Goal: Information Seeking & Learning: Learn about a topic

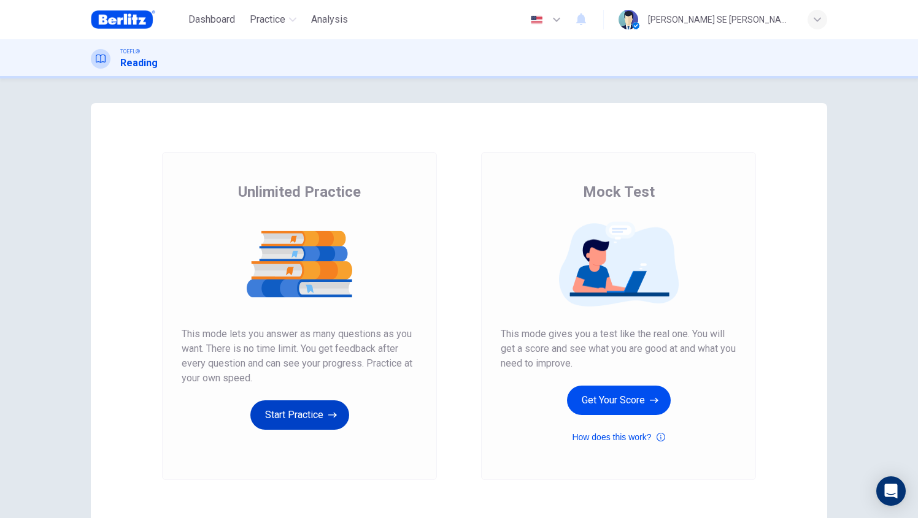
click at [302, 418] on button "Start Practice" at bounding box center [299, 415] width 99 height 29
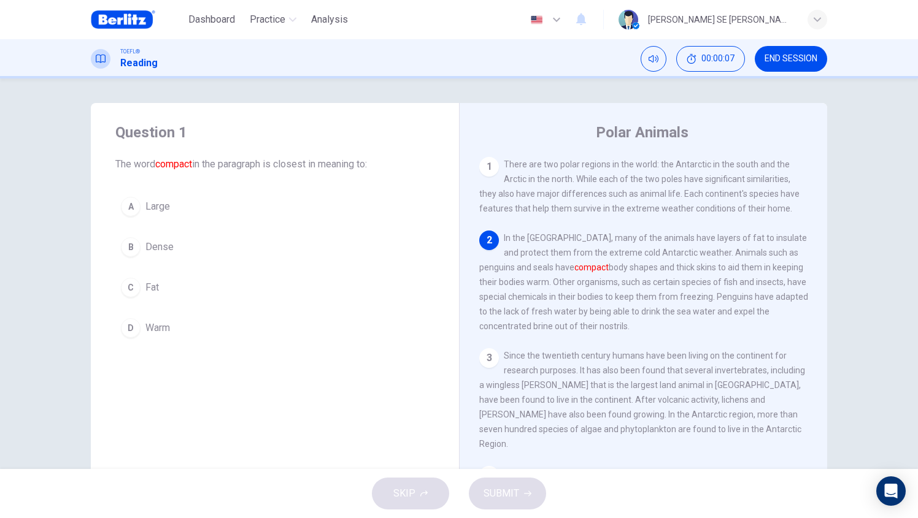
click at [131, 294] on div "C" at bounding box center [131, 288] width 20 height 20
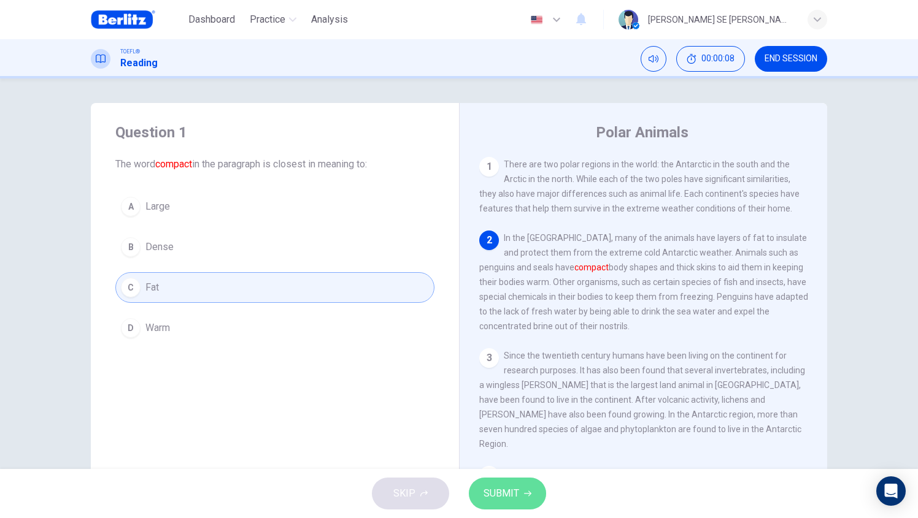
click at [478, 493] on button "SUBMIT" at bounding box center [507, 494] width 77 height 32
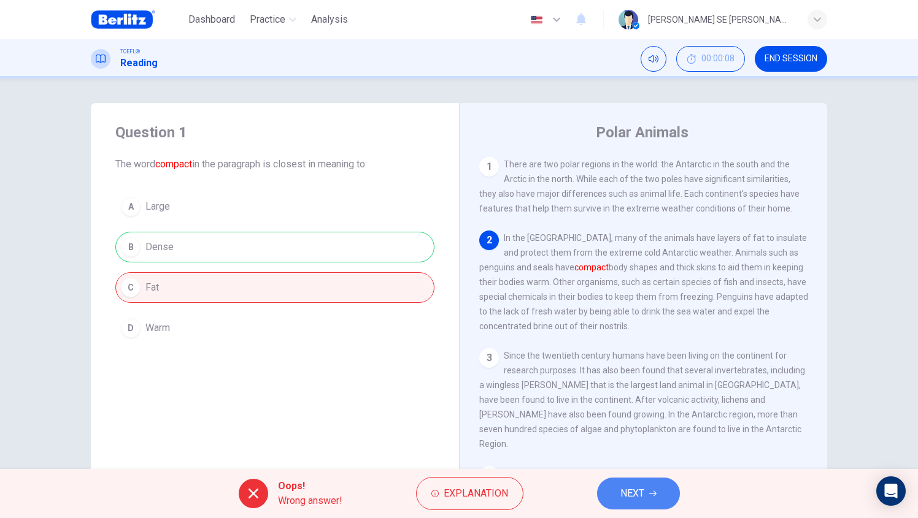
click at [618, 493] on button "NEXT" at bounding box center [638, 494] width 83 height 32
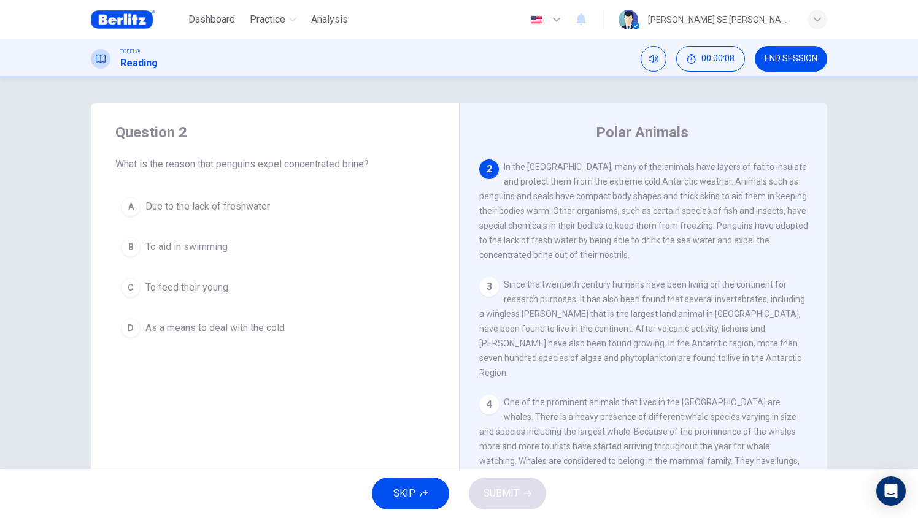
scroll to position [76, 0]
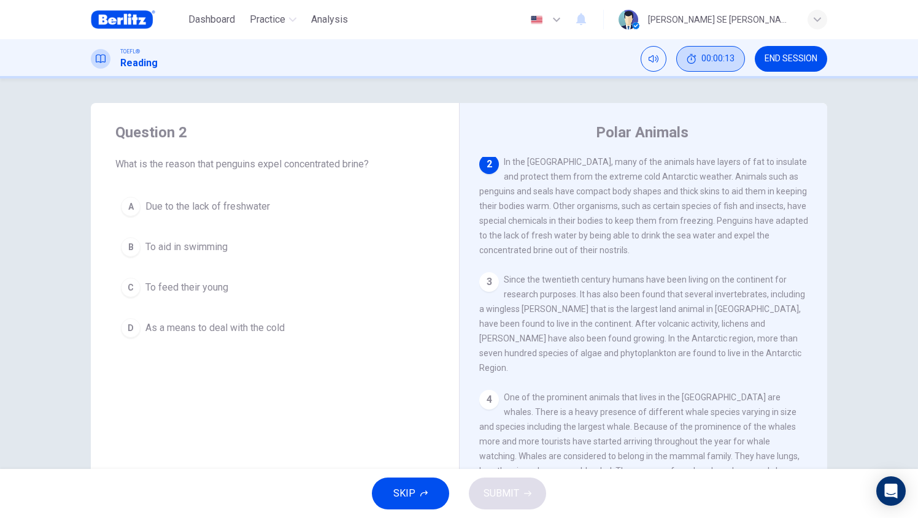
click at [694, 47] on button "00:00:13" at bounding box center [710, 59] width 69 height 26
click at [231, 12] on span "Dashboard" at bounding box center [211, 19] width 47 height 15
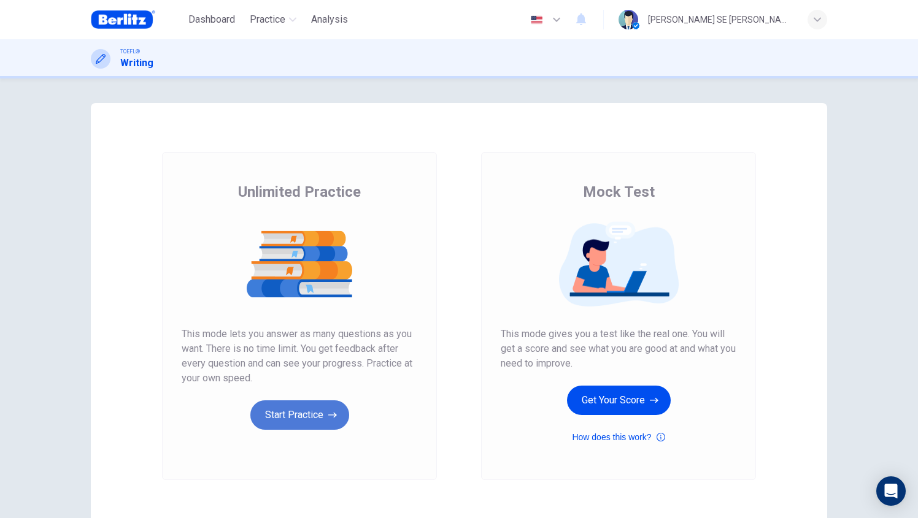
click at [310, 406] on button "Start Practice" at bounding box center [299, 415] width 99 height 29
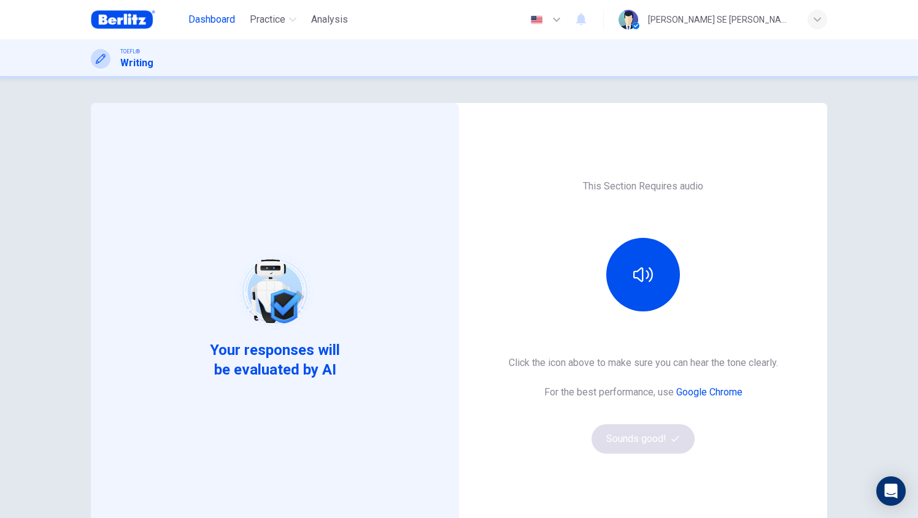
click at [212, 28] on button "Dashboard" at bounding box center [211, 20] width 56 height 22
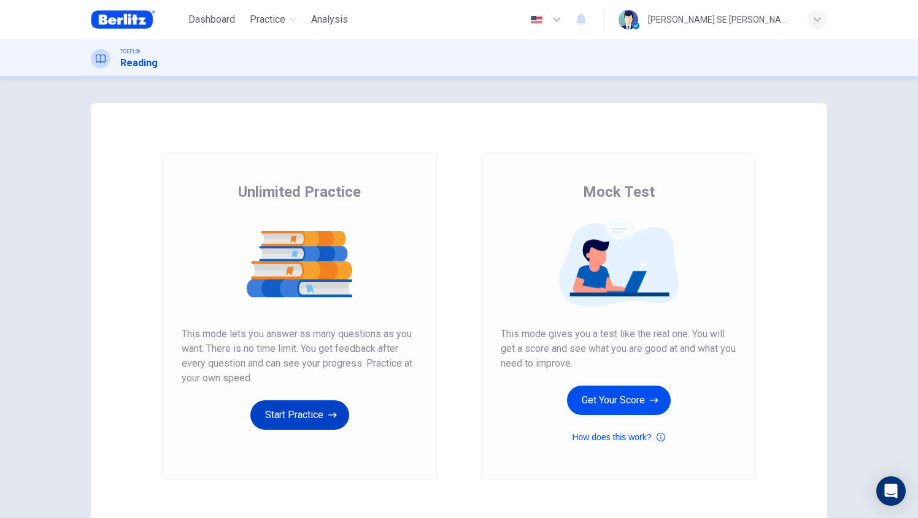
click at [273, 407] on button "Start Practice" at bounding box center [299, 415] width 99 height 29
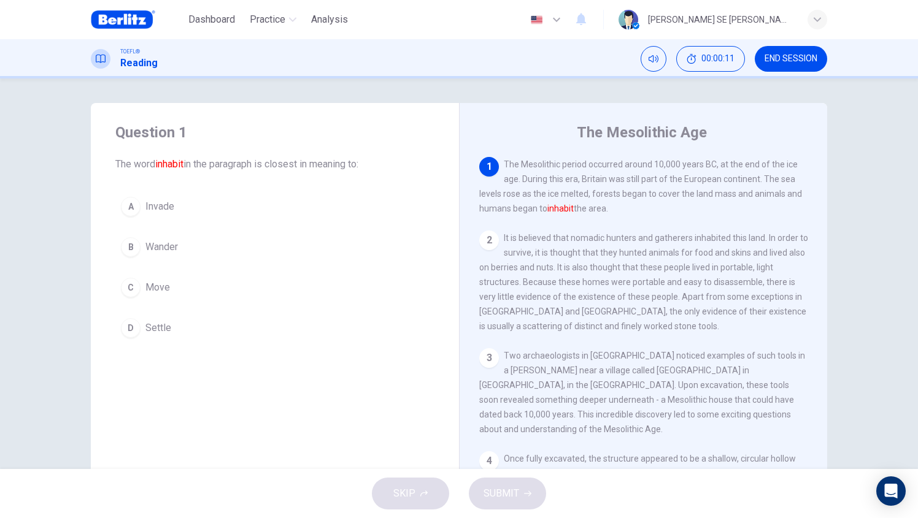
click at [131, 293] on div "C" at bounding box center [131, 288] width 20 height 20
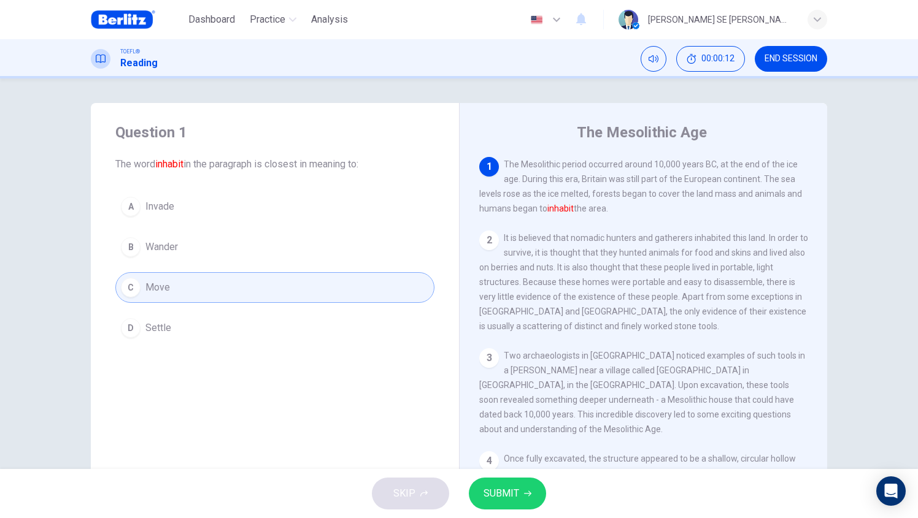
click at [524, 496] on icon "button" at bounding box center [527, 493] width 7 height 7
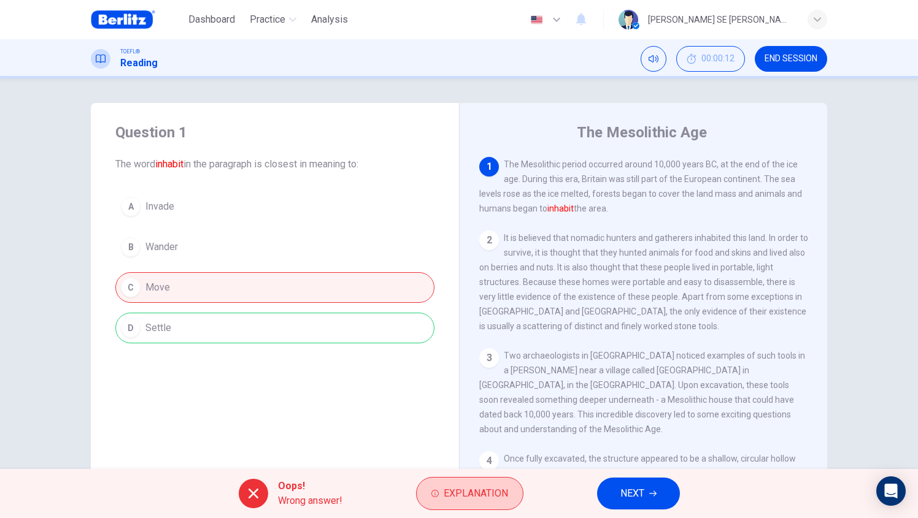
click at [494, 491] on span "Explanation" at bounding box center [476, 493] width 64 height 17
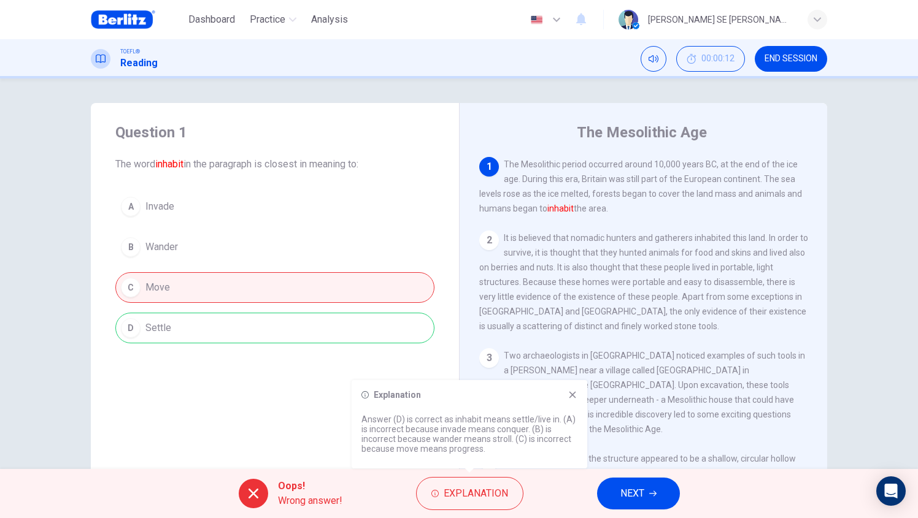
click at [569, 393] on icon at bounding box center [572, 395] width 10 height 10
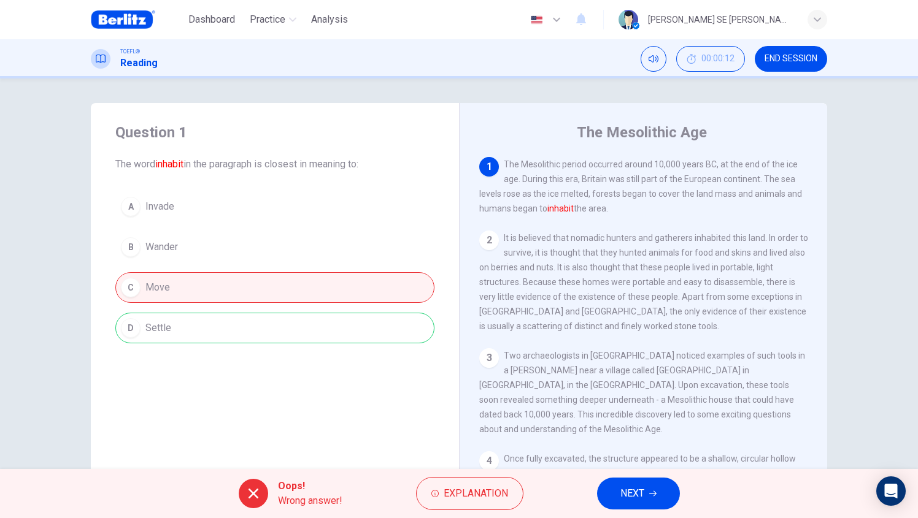
click at [608, 486] on button "NEXT" at bounding box center [638, 494] width 83 height 32
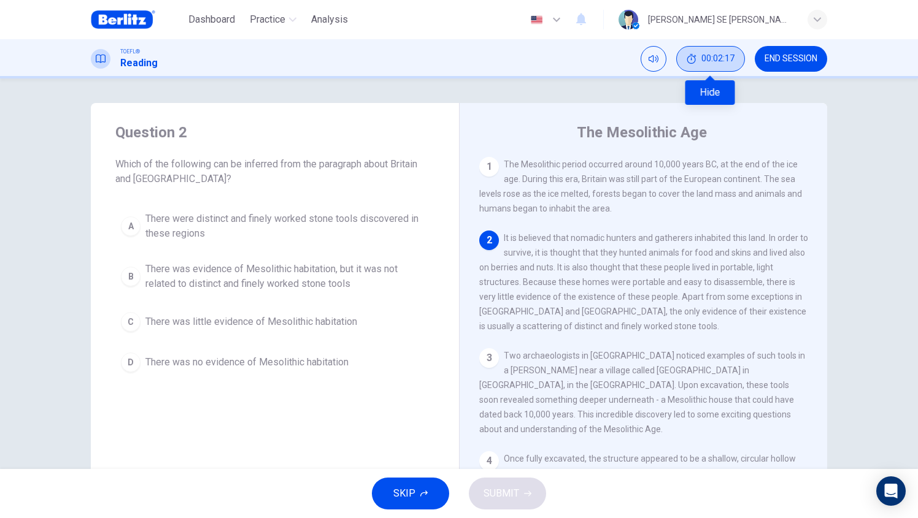
click at [703, 56] on span "00:02:17" at bounding box center [717, 59] width 33 height 10
click at [398, 271] on span "There was evidence of Mesolithic habitation, but it was not related to distinct…" at bounding box center [286, 276] width 283 height 29
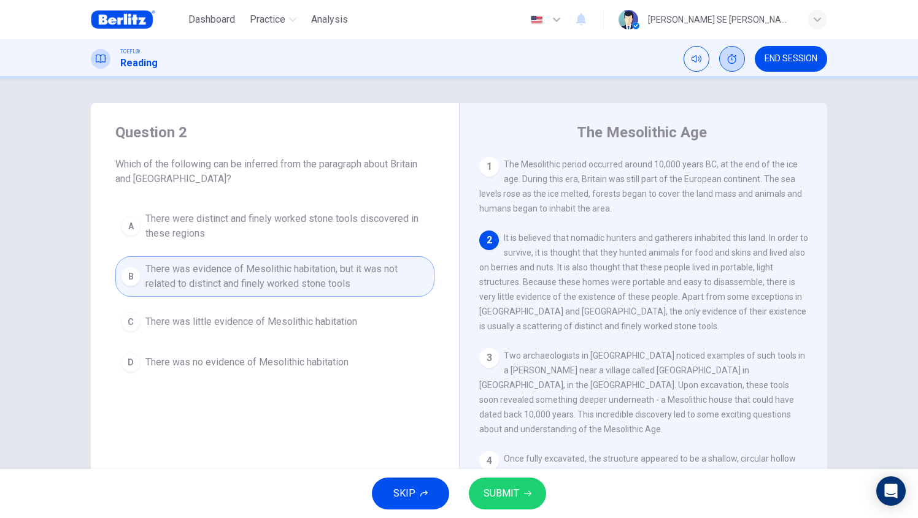
click at [497, 495] on span "SUBMIT" at bounding box center [501, 493] width 36 height 17
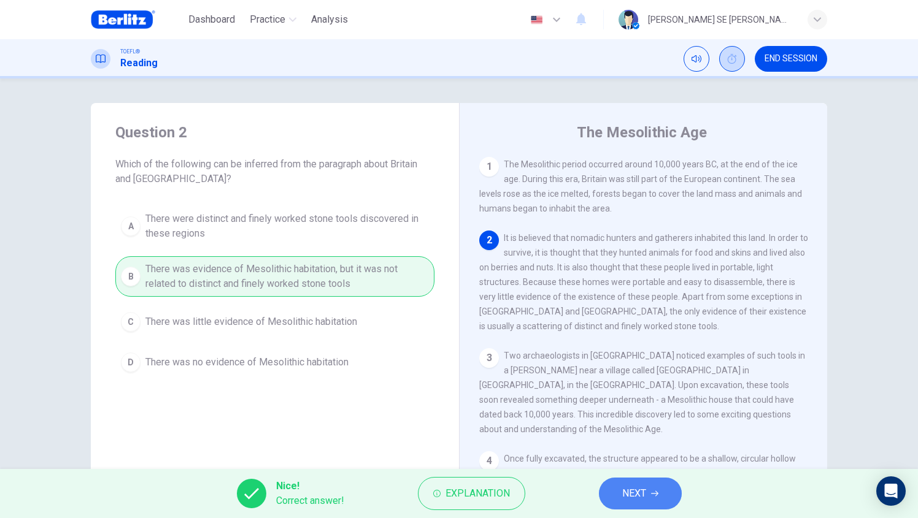
click at [604, 486] on button "NEXT" at bounding box center [640, 494] width 83 height 32
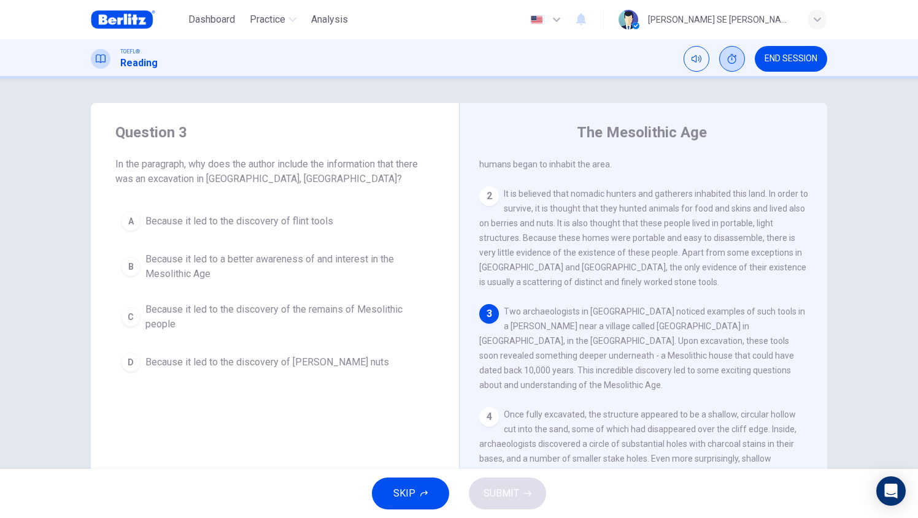
scroll to position [45, 0]
click at [351, 318] on span "Because it led to the discovery of the remains of Mesolithic people" at bounding box center [286, 316] width 283 height 29
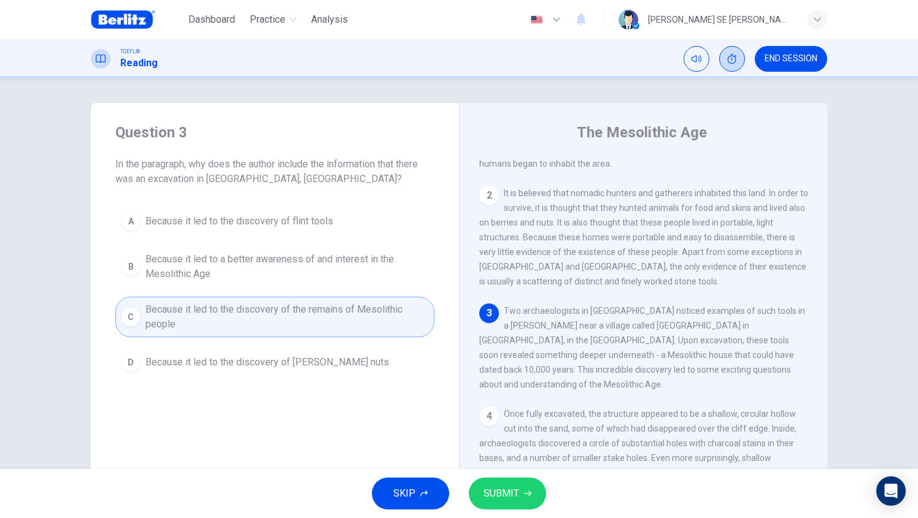
click at [526, 501] on button "SUBMIT" at bounding box center [507, 494] width 77 height 32
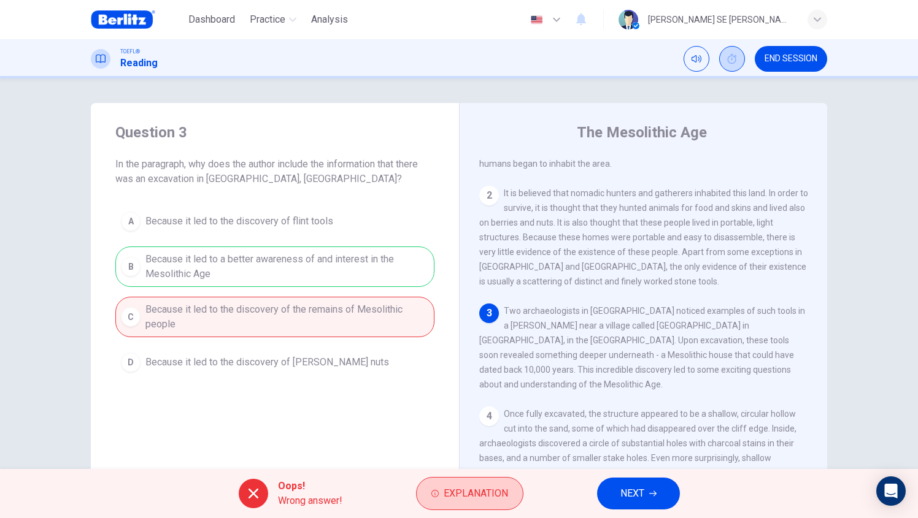
click at [491, 502] on button "Explanation" at bounding box center [469, 493] width 107 height 33
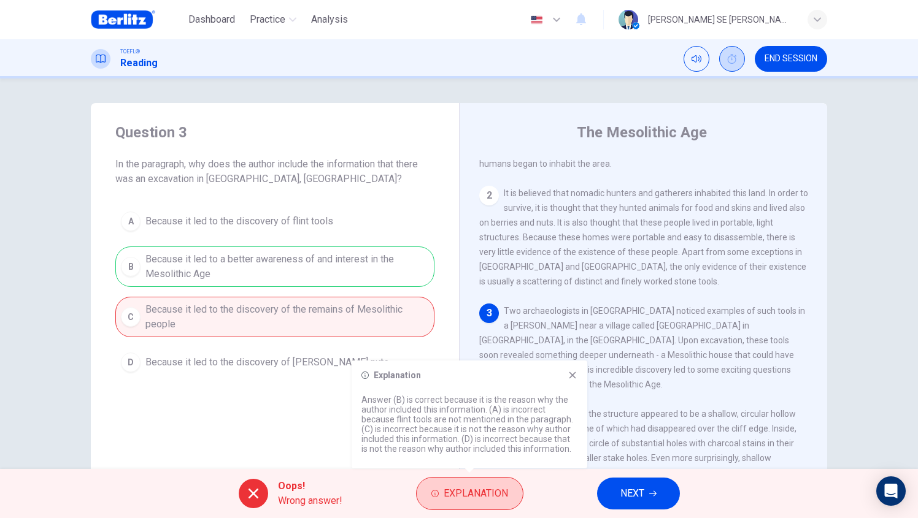
click at [491, 502] on button "Explanation" at bounding box center [469, 493] width 107 height 33
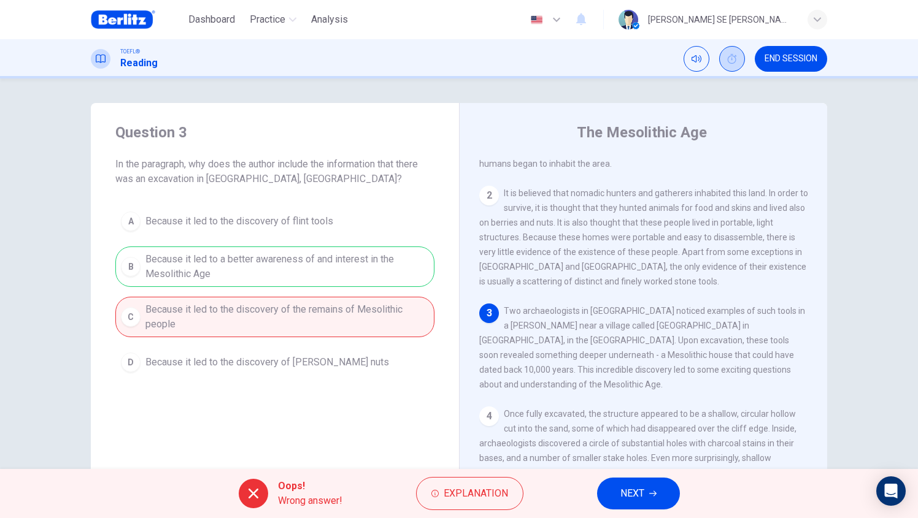
click at [630, 504] on button "NEXT" at bounding box center [638, 494] width 83 height 32
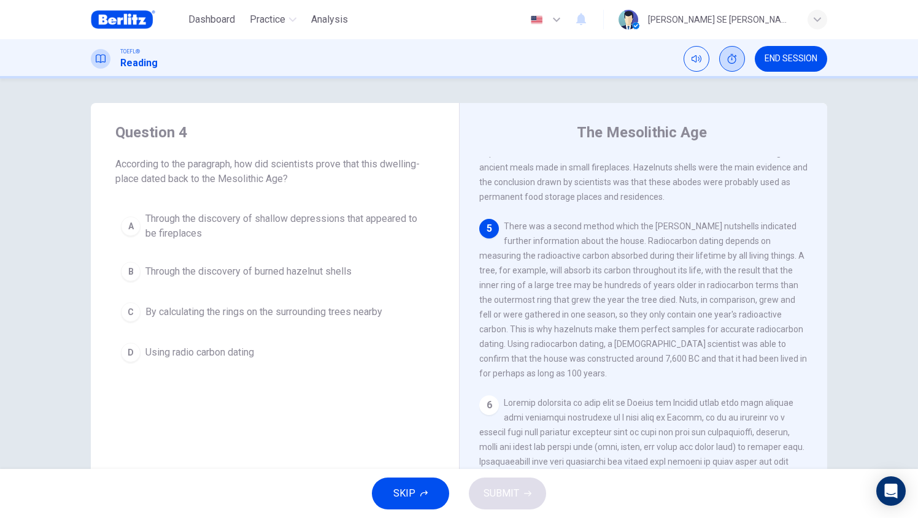
scroll to position [366, 0]
click at [772, 57] on span "END SESSION" at bounding box center [790, 59] width 53 height 10
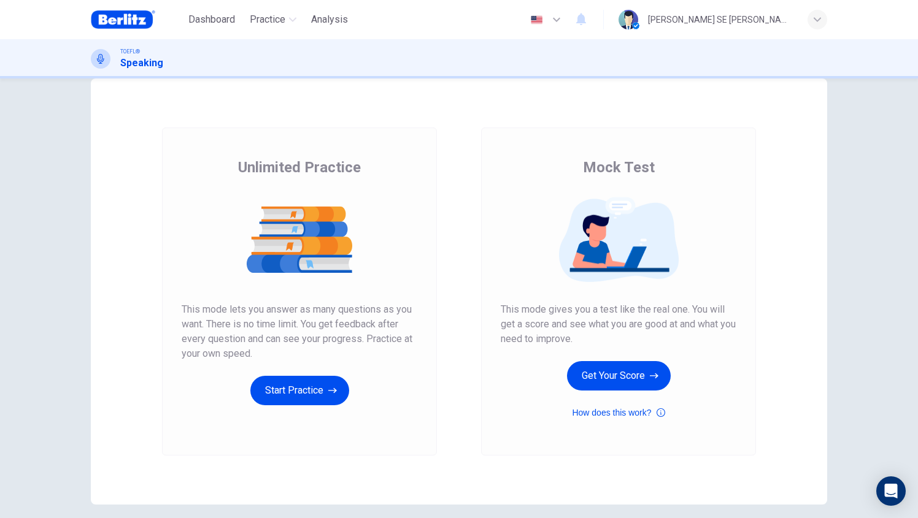
scroll to position [18, 0]
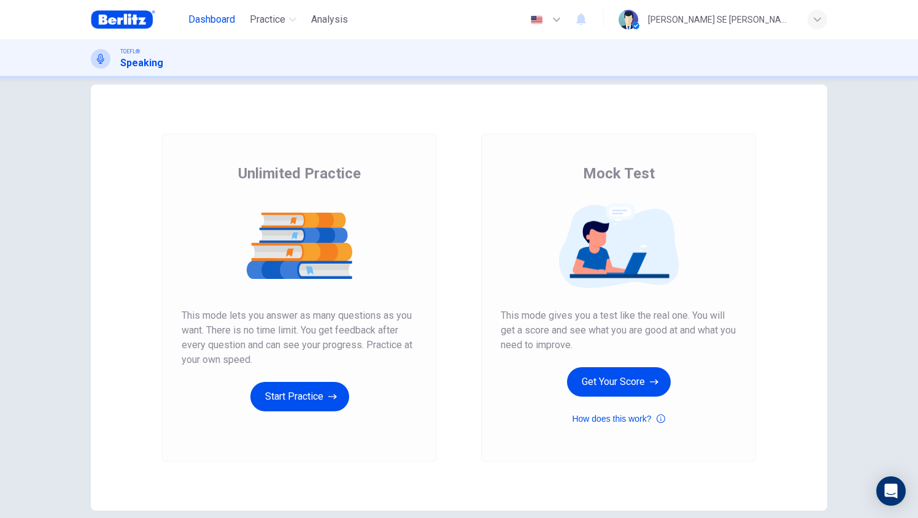
click at [226, 17] on span "Dashboard" at bounding box center [211, 19] width 47 height 15
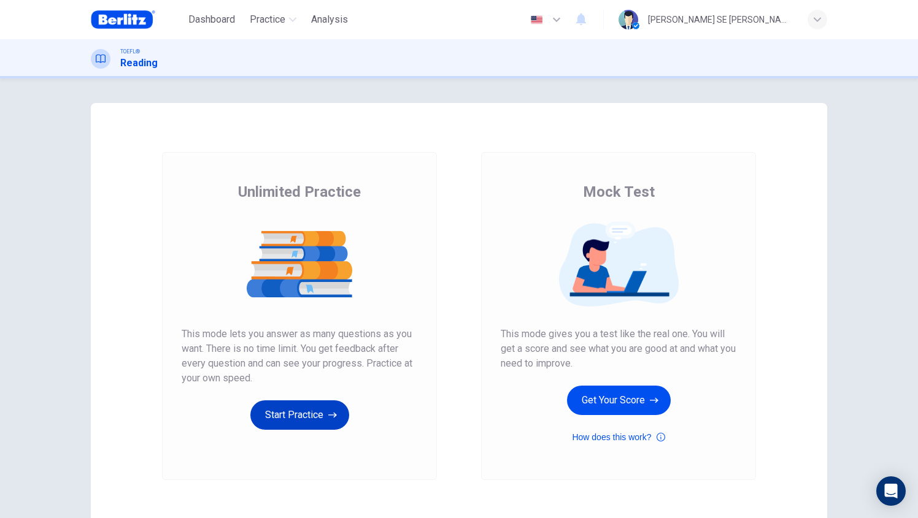
click at [315, 413] on button "Start Practice" at bounding box center [299, 415] width 99 height 29
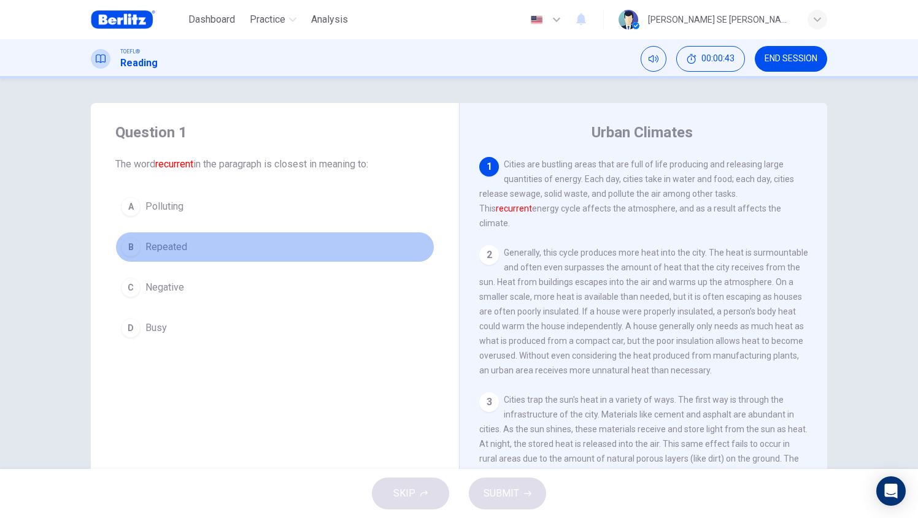
click at [180, 253] on span "Repeated" at bounding box center [166, 247] width 42 height 15
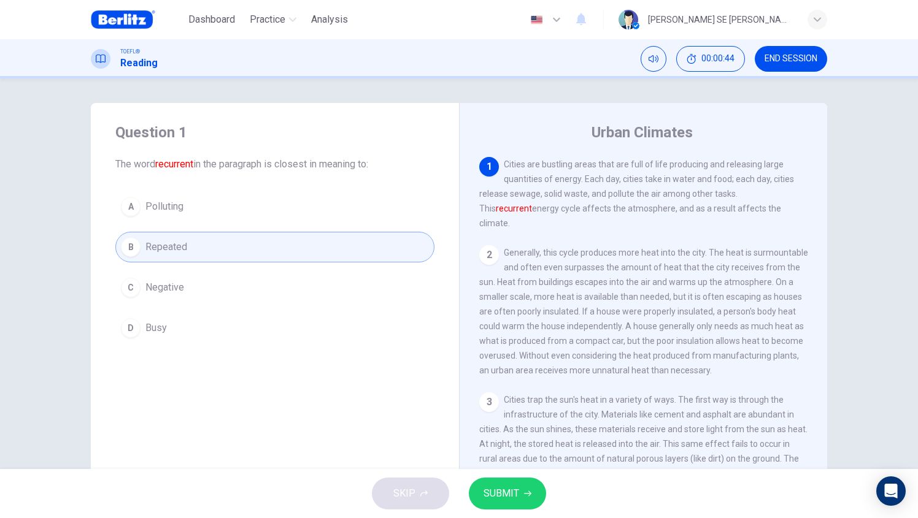
click at [486, 486] on span "SUBMIT" at bounding box center [501, 493] width 36 height 17
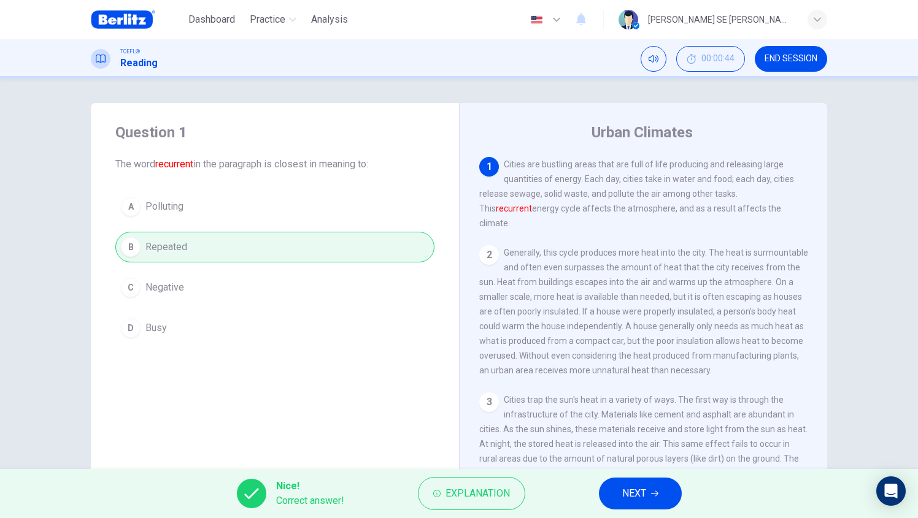
click at [664, 500] on button "NEXT" at bounding box center [640, 494] width 83 height 32
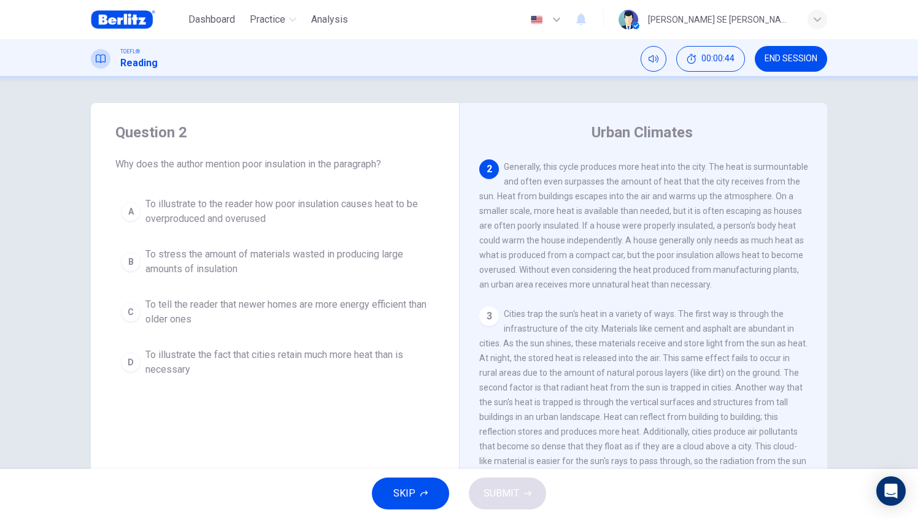
scroll to position [76, 0]
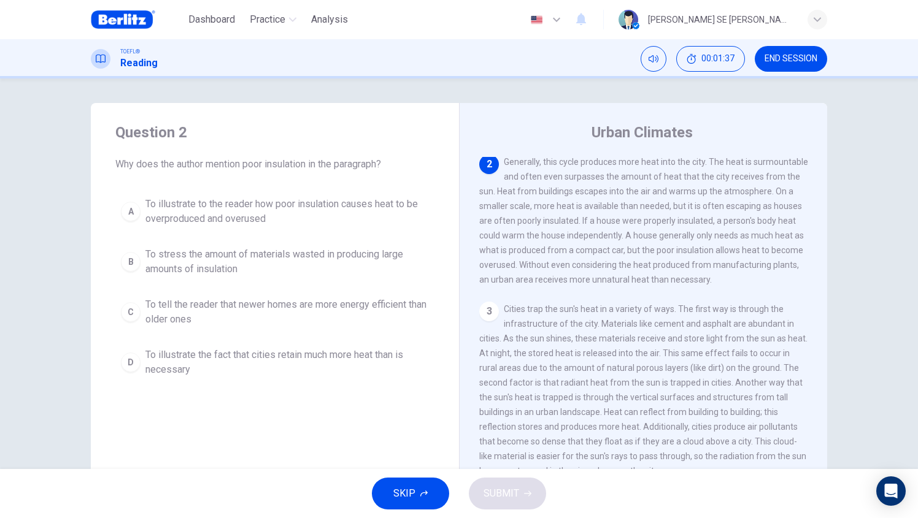
click at [792, 44] on div "TOEFL® Reading 00:01:37 END SESSION" at bounding box center [459, 58] width 918 height 39
click at [791, 50] on button "END SESSION" at bounding box center [791, 59] width 72 height 26
